Goal: Navigation & Orientation: Find specific page/section

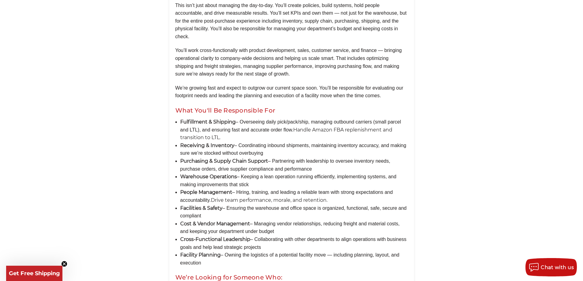
scroll to position [367, 0]
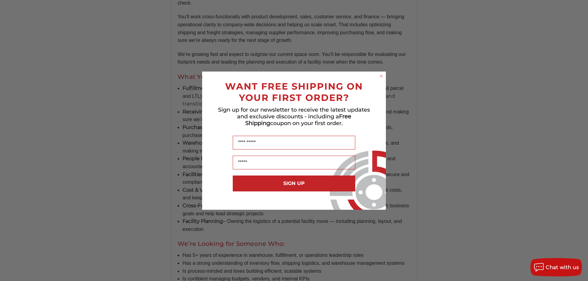
click at [382, 77] on circle "Close dialog" at bounding box center [381, 76] width 6 height 6
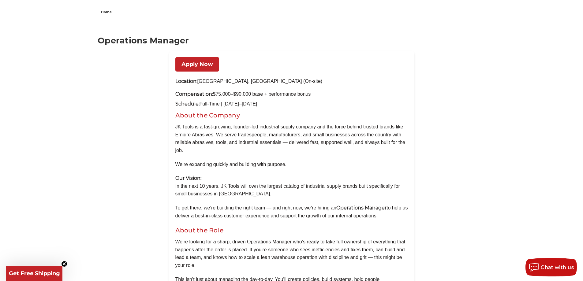
scroll to position [31, 0]
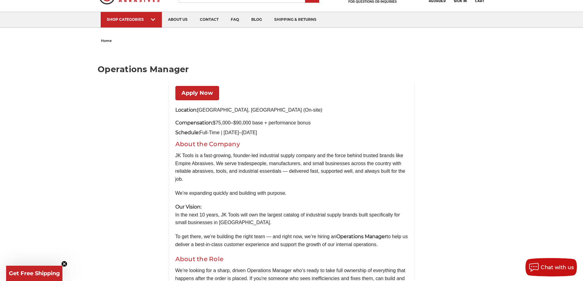
click at [202, 92] on link "Apply Now" at bounding box center [197, 93] width 44 height 14
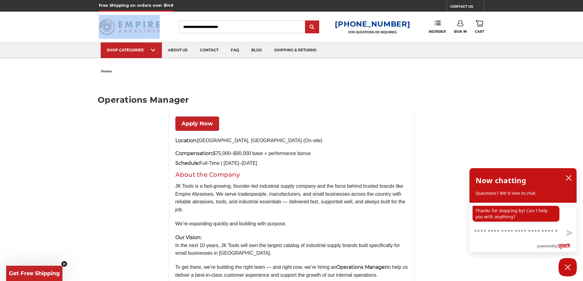
drag, startPoint x: 163, startPoint y: 30, endPoint x: 126, endPoint y: 24, distance: 37.3
click at [126, 24] on div "Toggle menu Menu Search 1-800-816-3824 FOR QUESTIONS OR INQUIRIES Phone Reorder…" at bounding box center [292, 27] width 386 height 31
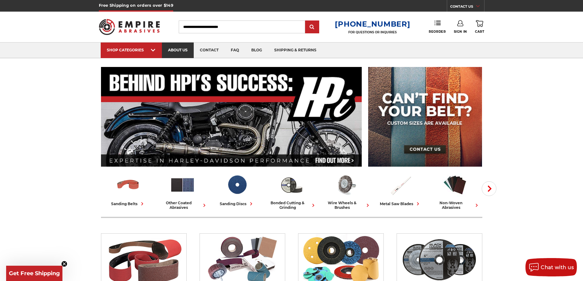
click at [180, 51] on link "about us" at bounding box center [178, 51] width 32 height 16
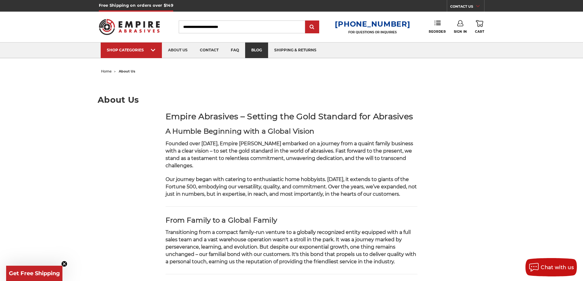
click at [256, 47] on link "blog" at bounding box center [256, 51] width 23 height 16
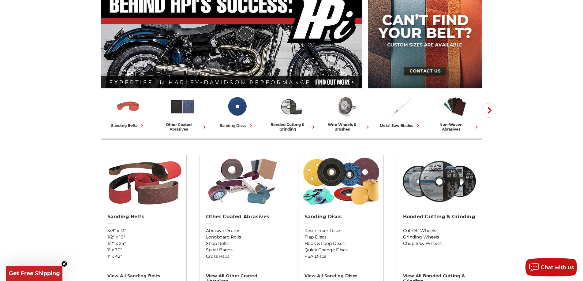
scroll to position [31, 0]
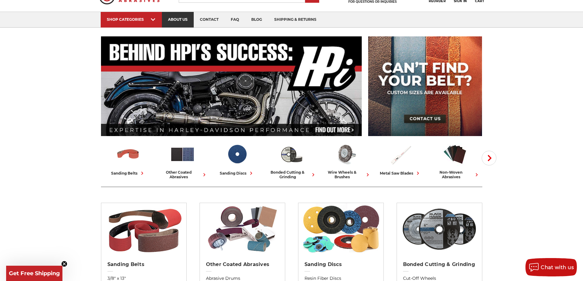
click at [183, 18] on link "about us" at bounding box center [178, 20] width 32 height 16
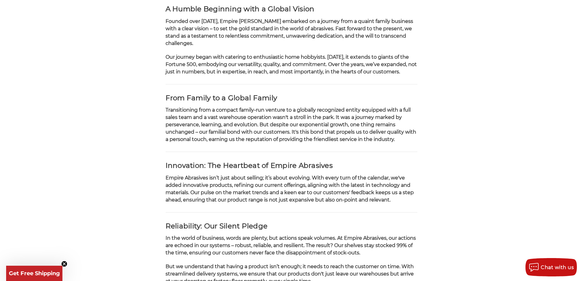
scroll to position [92, 0]
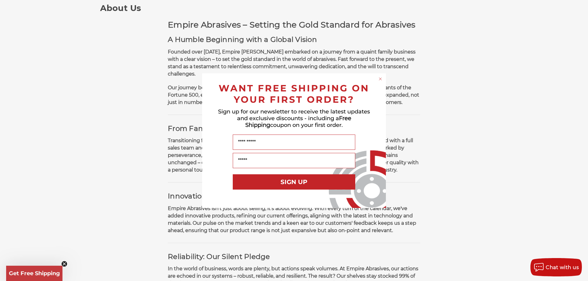
click at [382, 79] on circle "Close dialog" at bounding box center [381, 79] width 6 height 6
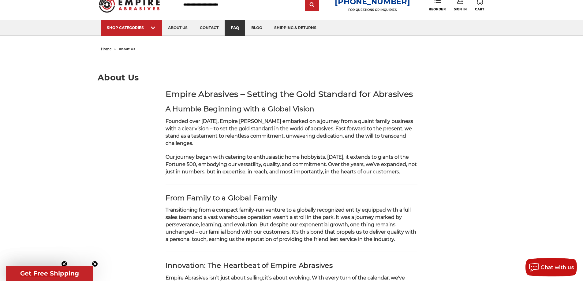
scroll to position [0, 0]
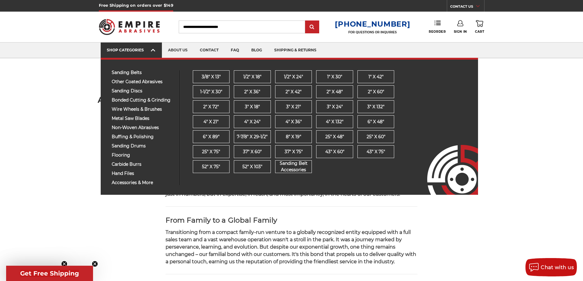
click at [154, 48] on icon at bounding box center [153, 50] width 4 height 7
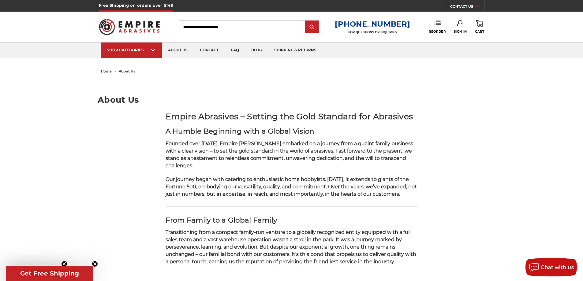
click at [122, 27] on img at bounding box center [129, 27] width 61 height 24
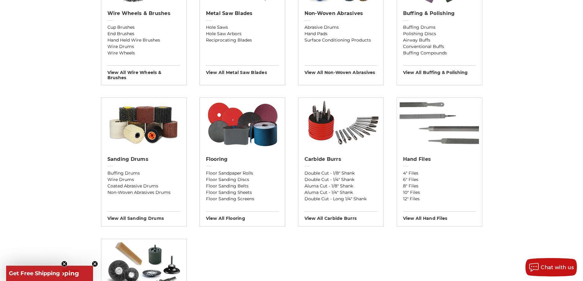
scroll to position [429, 0]
